Goal: Find contact information: Find contact information

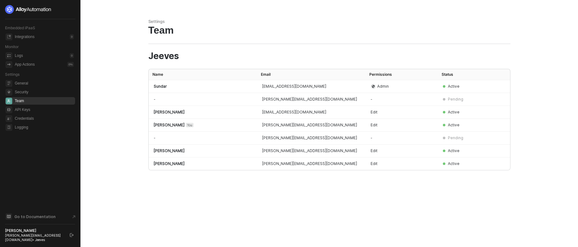
click at [259, 43] on div "Settings Team Jeeves Name Email Permissions Status Sundar [EMAIL_ADDRESS][DOMAI…" at bounding box center [329, 123] width 377 height 247
click at [112, 185] on main "Settings Team Jeeves Name Email Permissions Status Sundar [EMAIL_ADDRESS][DOMAI…" at bounding box center [289, 123] width 578 height 247
click at [158, 85] on div "Sundar" at bounding box center [203, 86] width 98 height 5
drag, startPoint x: 262, startPoint y: 86, endPoint x: 304, endPoint y: 86, distance: 41.8
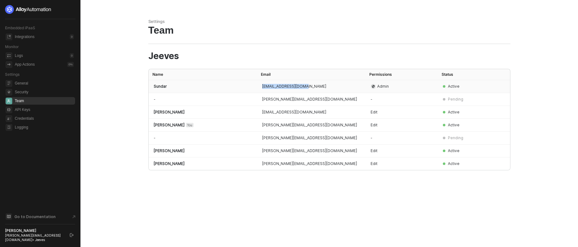
click at [304, 86] on td "[EMAIL_ADDRESS][DOMAIN_NAME]" at bounding box center [311, 86] width 108 height 13
copy td "[EMAIL_ADDRESS][DOMAIN_NAME]"
click at [71, 237] on icon "logout" at bounding box center [72, 235] width 4 height 4
